Goal: Communication & Community: Connect with others

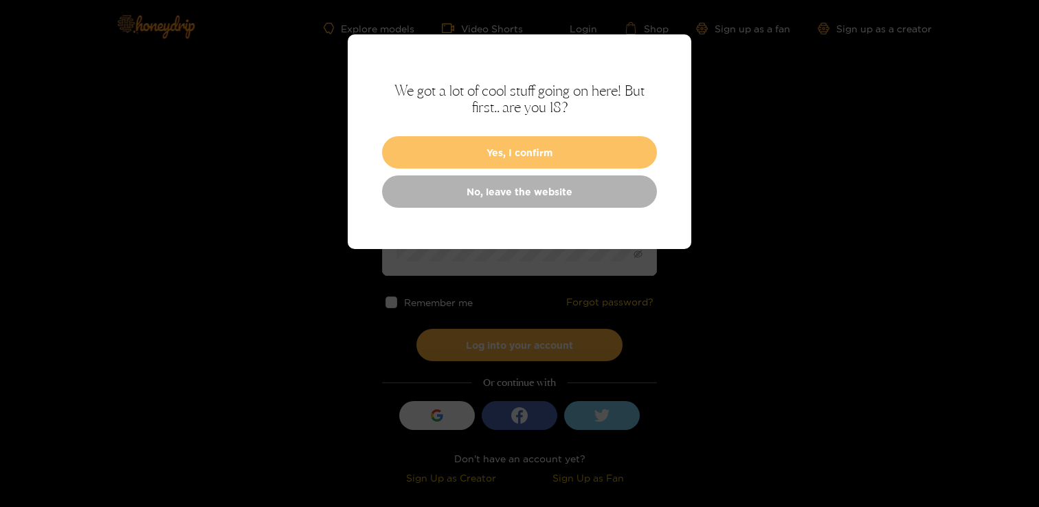
click at [466, 139] on button "Yes, I confirm" at bounding box center [519, 152] width 275 height 32
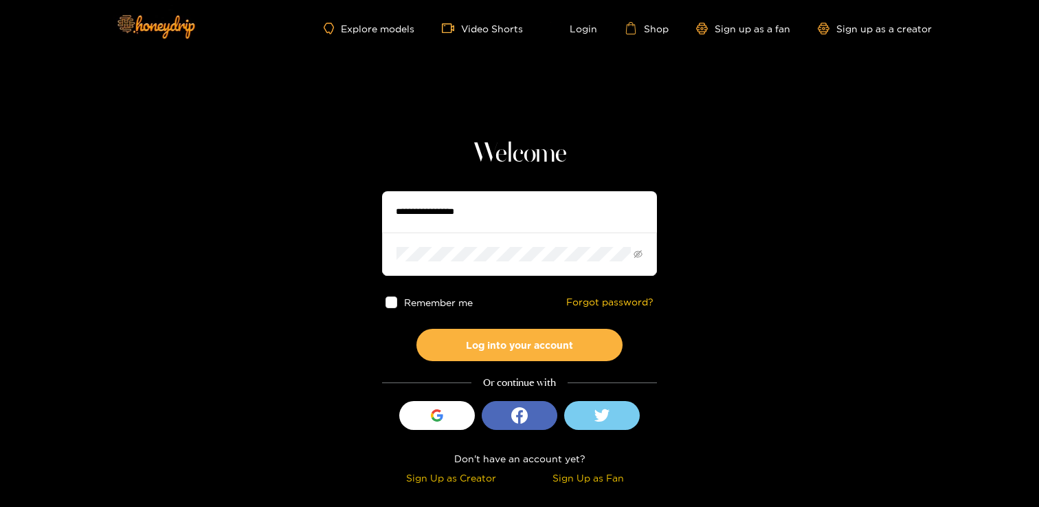
click at [430, 220] on input "text" at bounding box center [519, 211] width 275 height 41
type input "**********"
click at [417, 329] on button "Log into your account" at bounding box center [520, 345] width 206 height 32
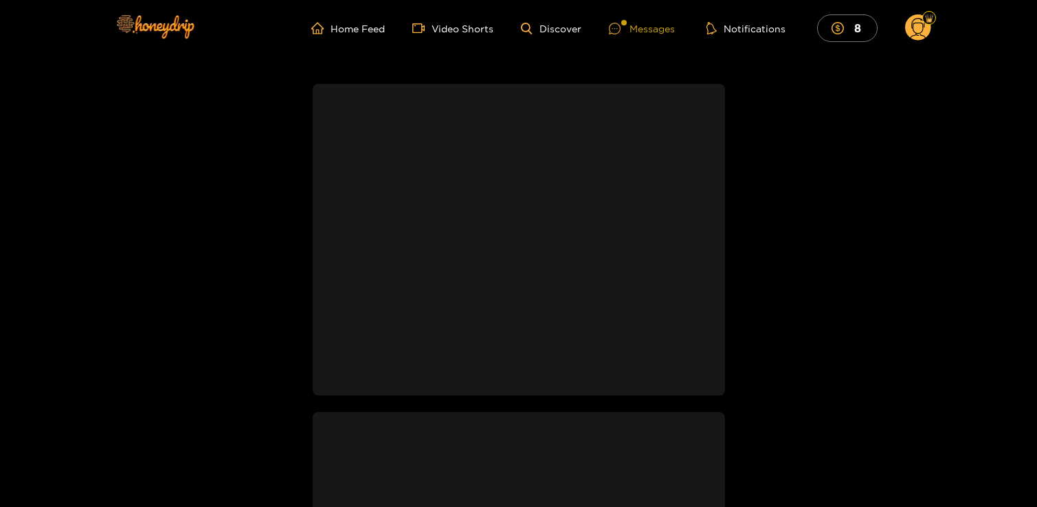
click at [614, 24] on icon at bounding box center [615, 29] width 12 height 12
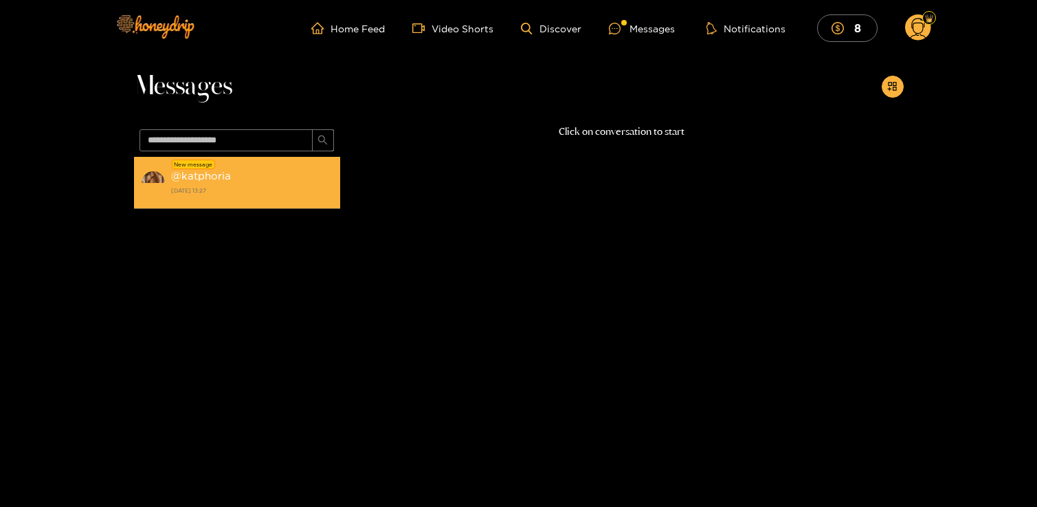
click at [294, 173] on div "@ katphoria [DATE] 13:27" at bounding box center [252, 182] width 162 height 31
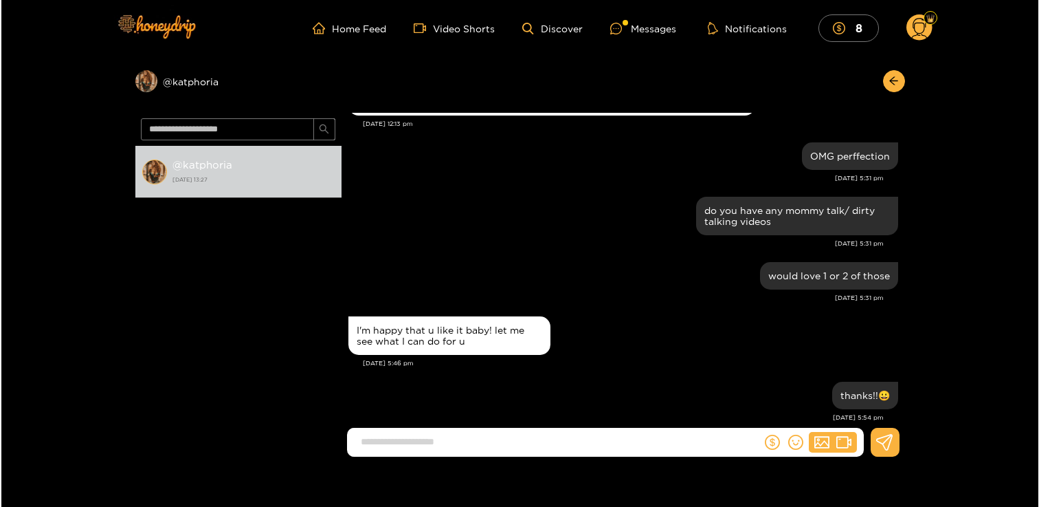
scroll to position [685, 0]
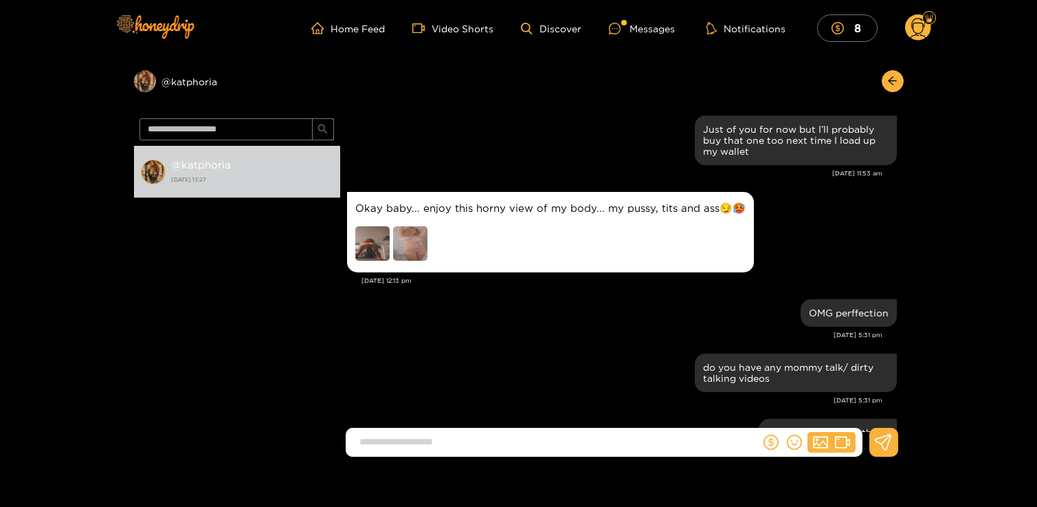
click at [415, 241] on img at bounding box center [410, 243] width 34 height 34
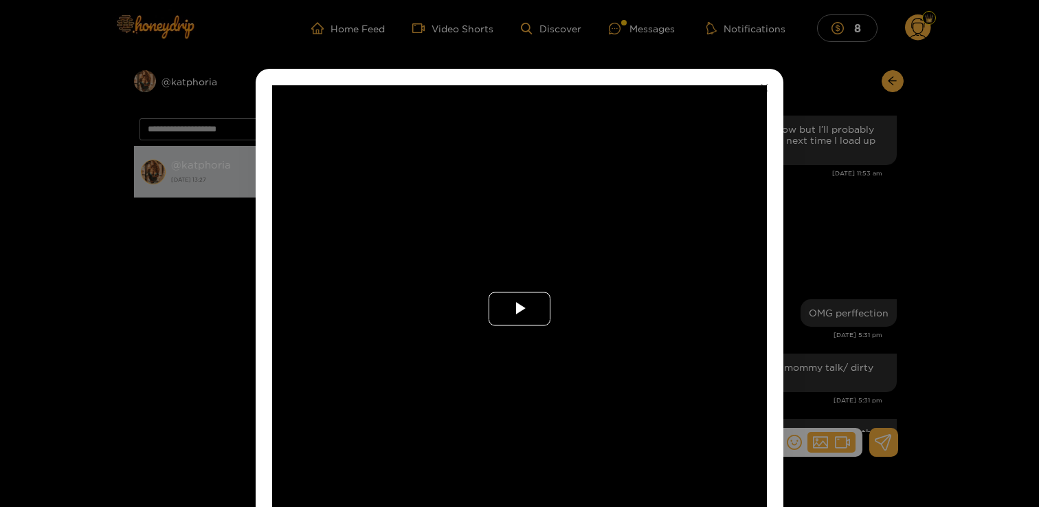
click at [520, 309] on span "Video Player" at bounding box center [520, 309] width 0 height 0
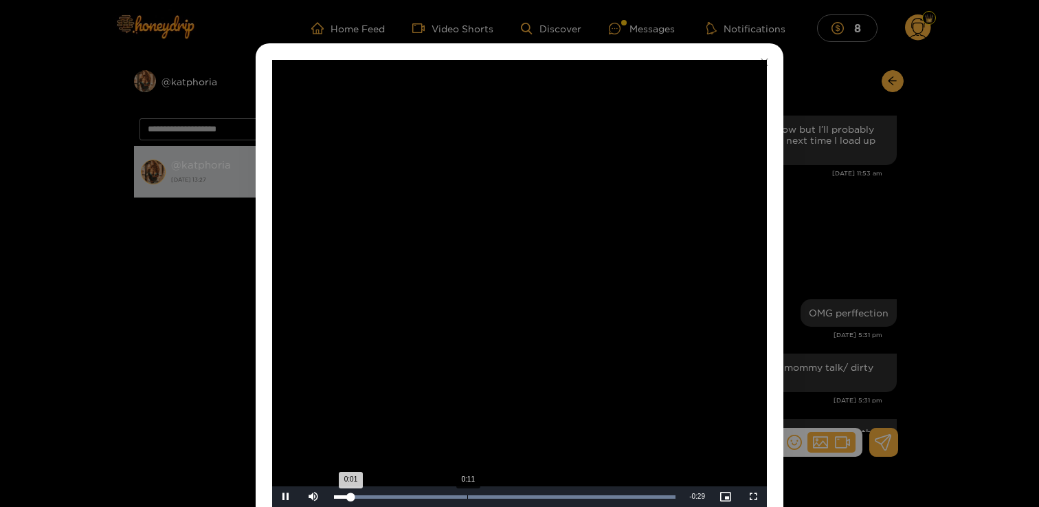
click at [467, 497] on div "Progress Bar" at bounding box center [505, 496] width 342 height 3
click at [529, 492] on div "Loaded : 100.00% 0:17 0:12" at bounding box center [504, 496] width 355 height 21
click at [617, 492] on div "Loaded : 100.00% 0:25 0:18" at bounding box center [504, 496] width 355 height 21
click at [428, 258] on video "Video Player" at bounding box center [519, 283] width 495 height 447
